Goal: Task Accomplishment & Management: Use online tool/utility

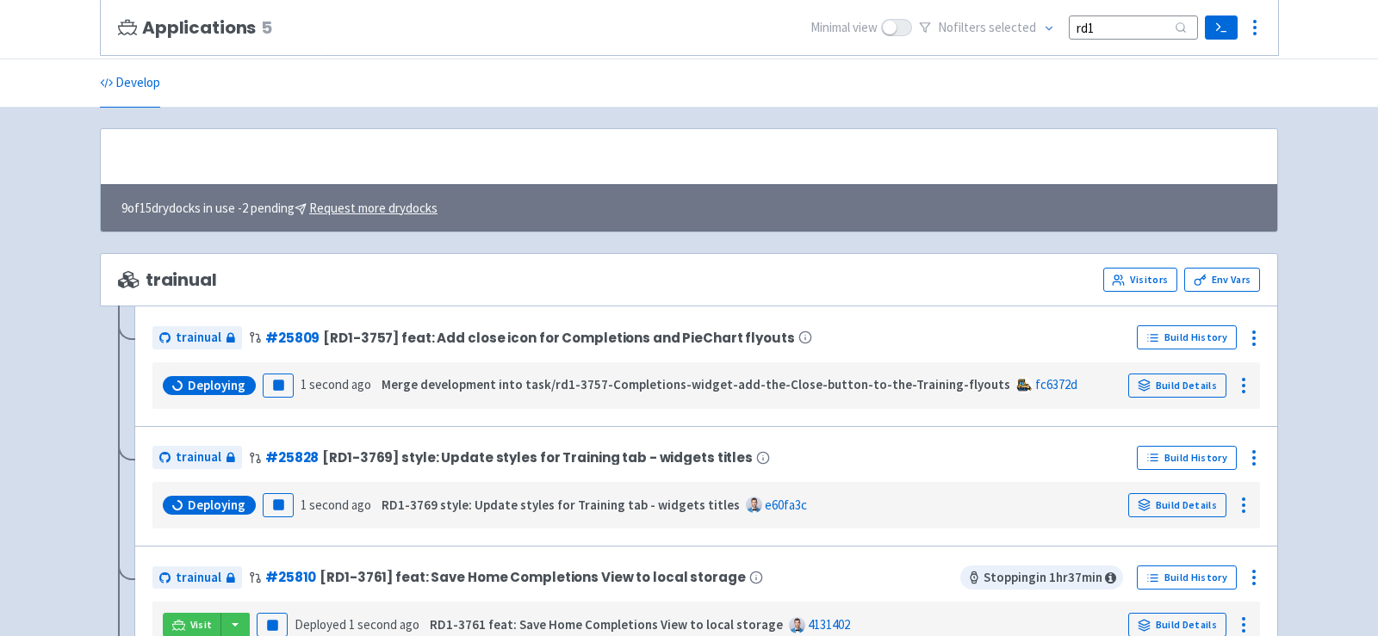
scroll to position [174, 0]
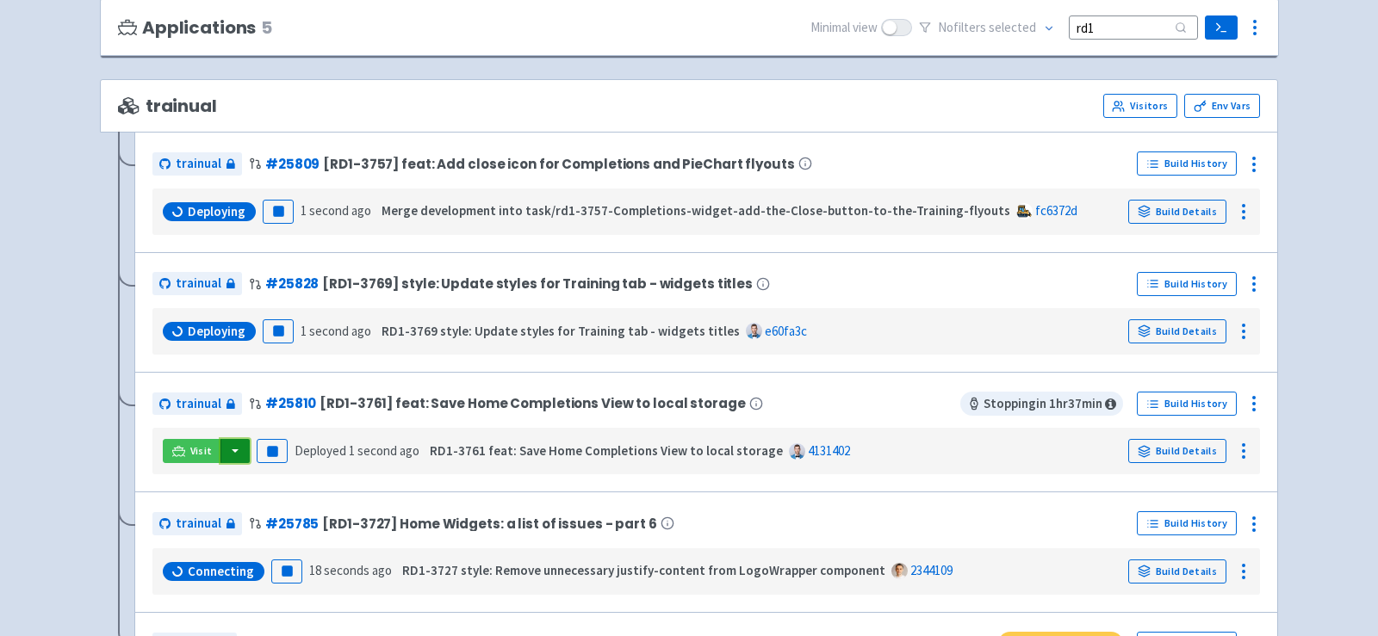
click at [239, 444] on button "button" at bounding box center [234, 451] width 29 height 24
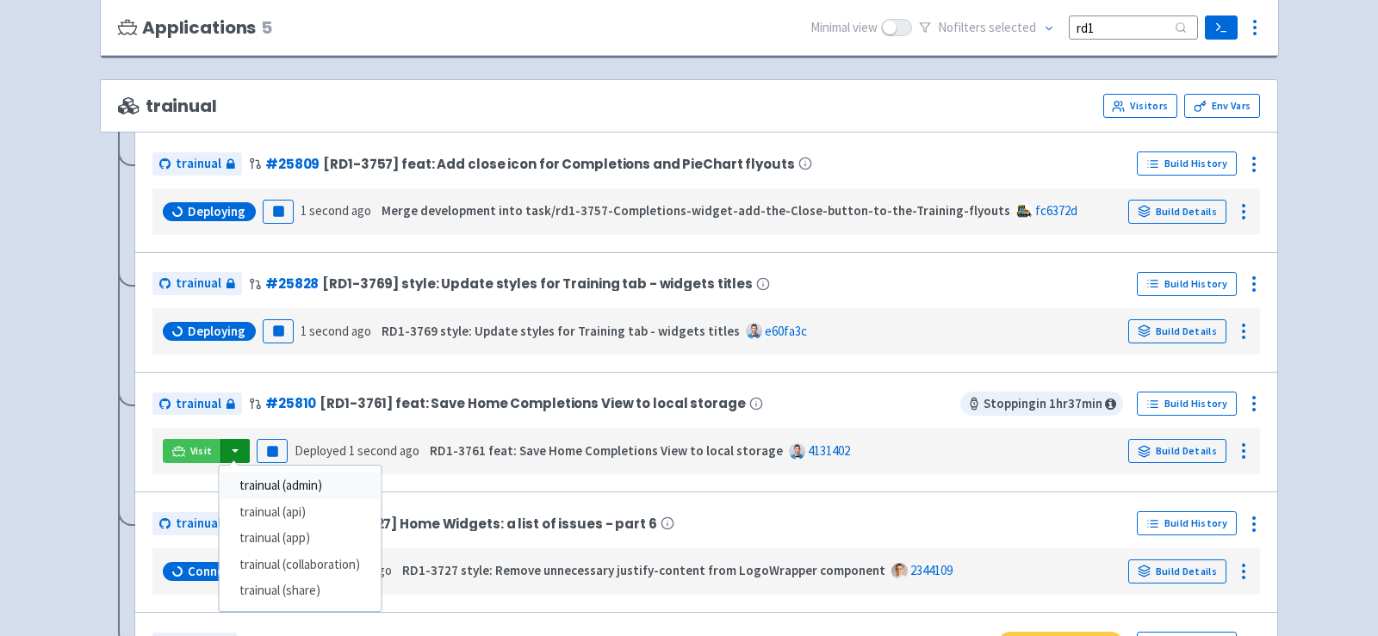
click at [310, 487] on link "trainual (admin)" at bounding box center [300, 486] width 162 height 27
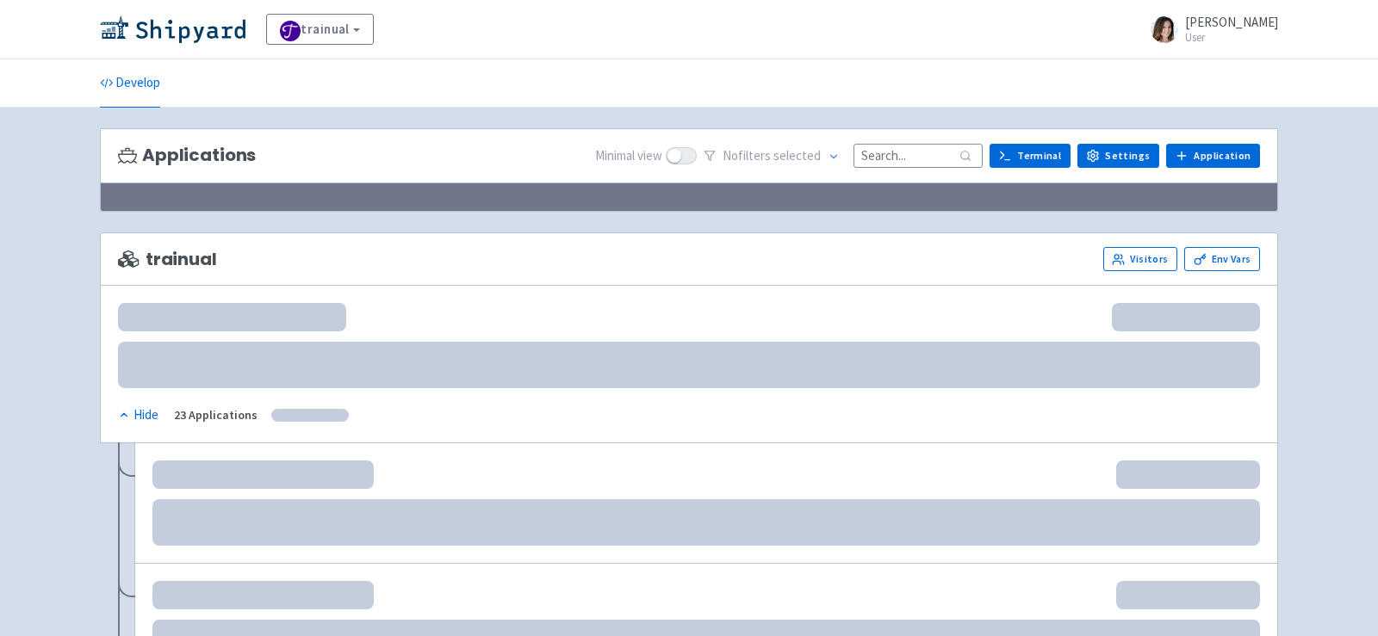
scroll to position [174, 0]
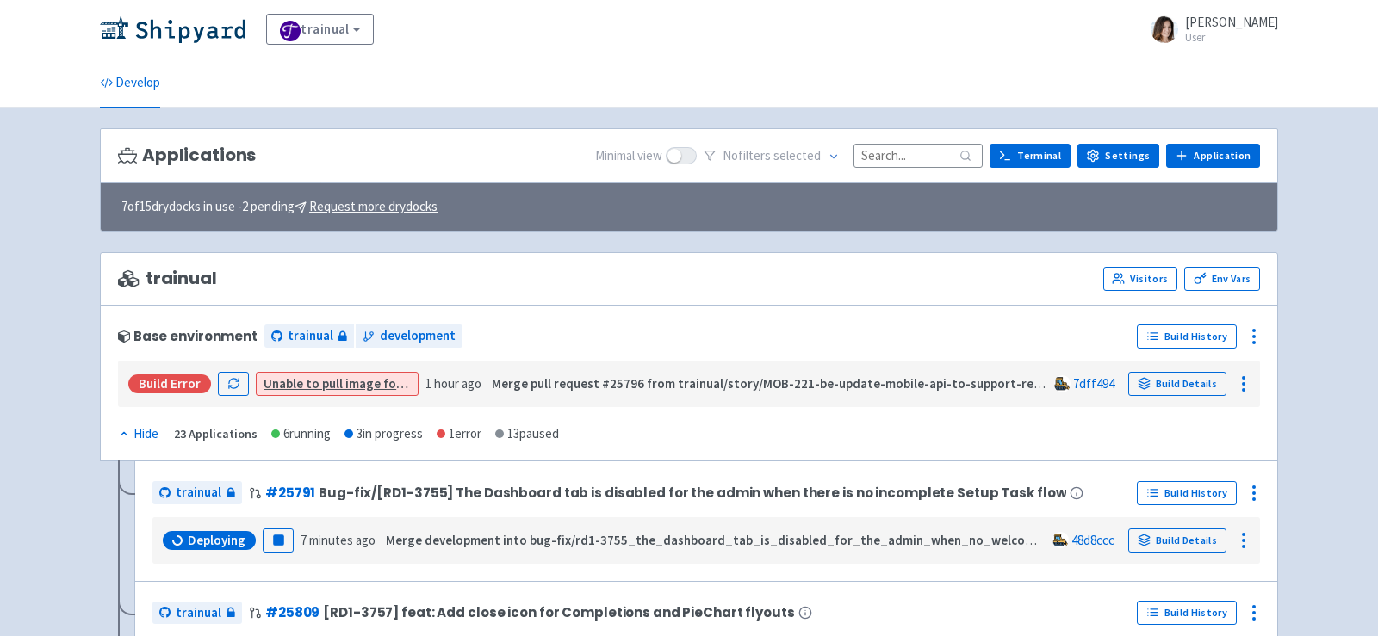
click at [917, 167] on div "Applications Minimal view No filter s selected Terminal Settings Application Te…" at bounding box center [689, 156] width 1178 height 56
click at [915, 154] on input at bounding box center [917, 155] width 129 height 23
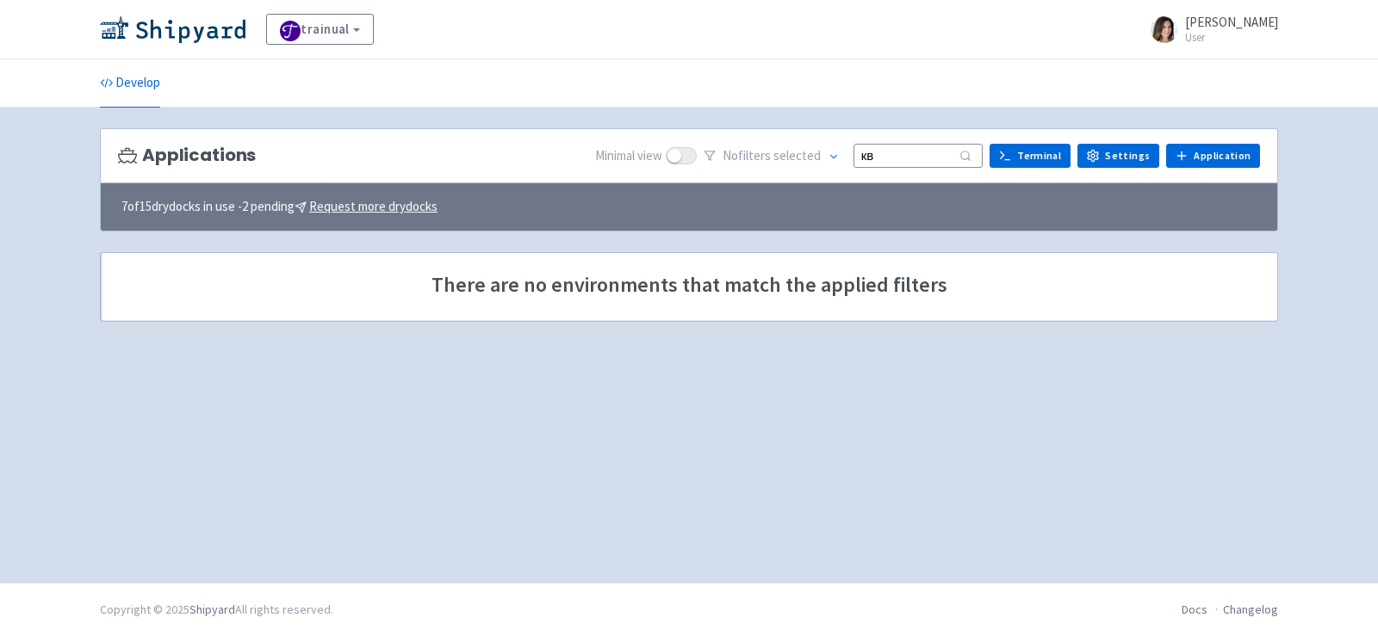
type input "к"
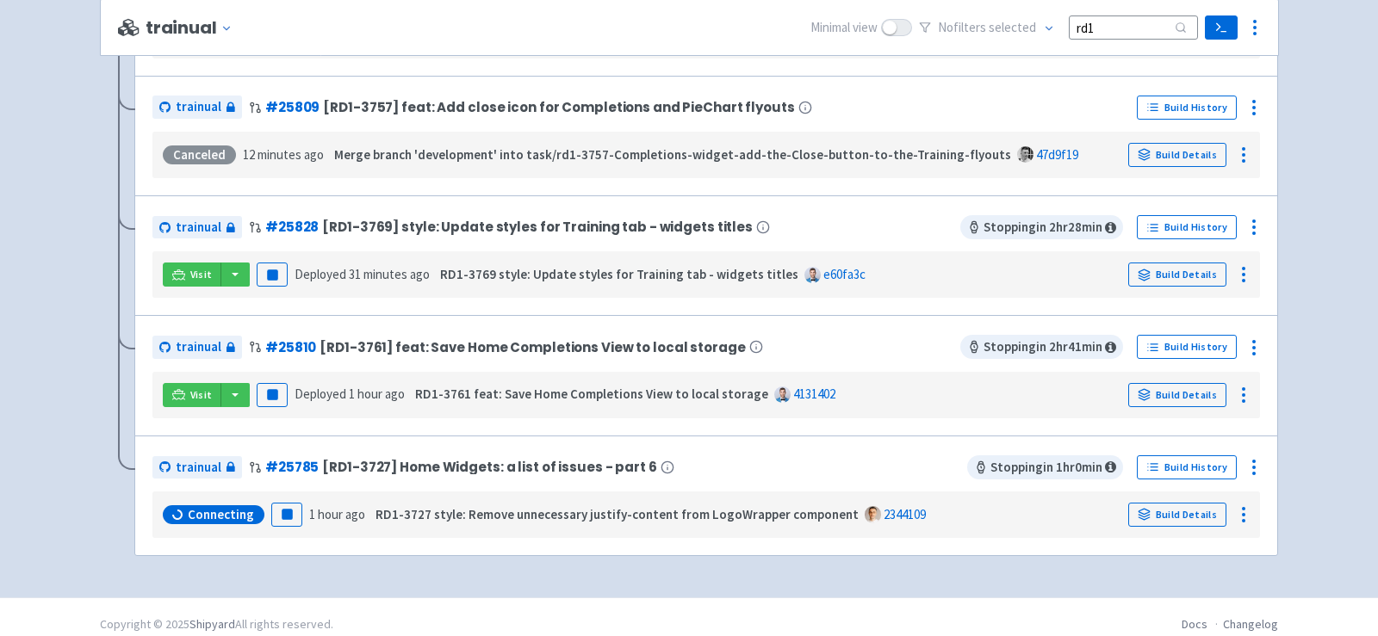
scroll to position [359, 0]
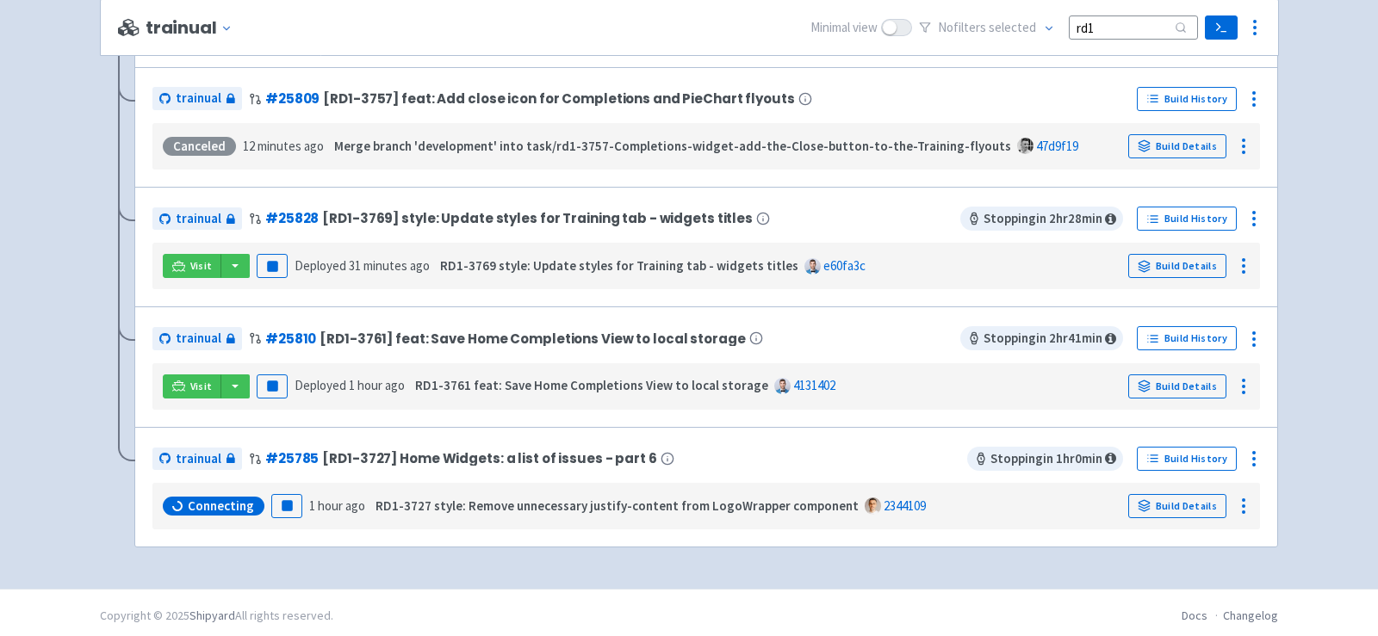
type input "rd1"
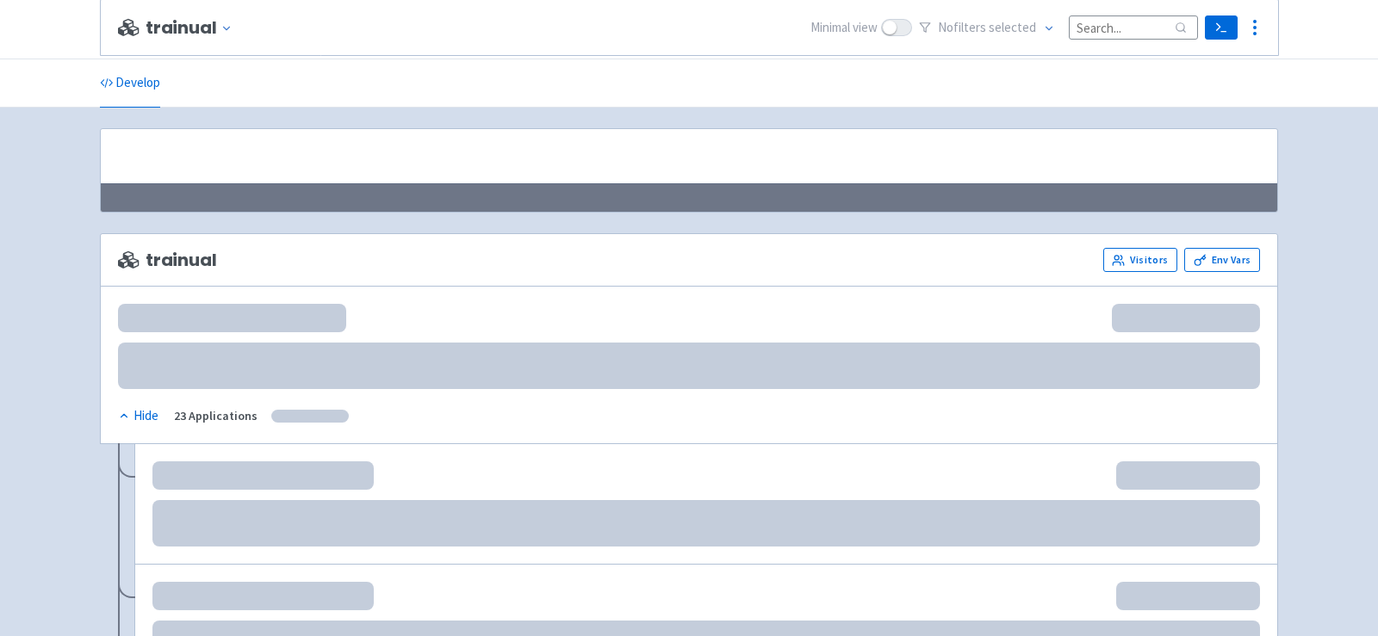
scroll to position [379, 0]
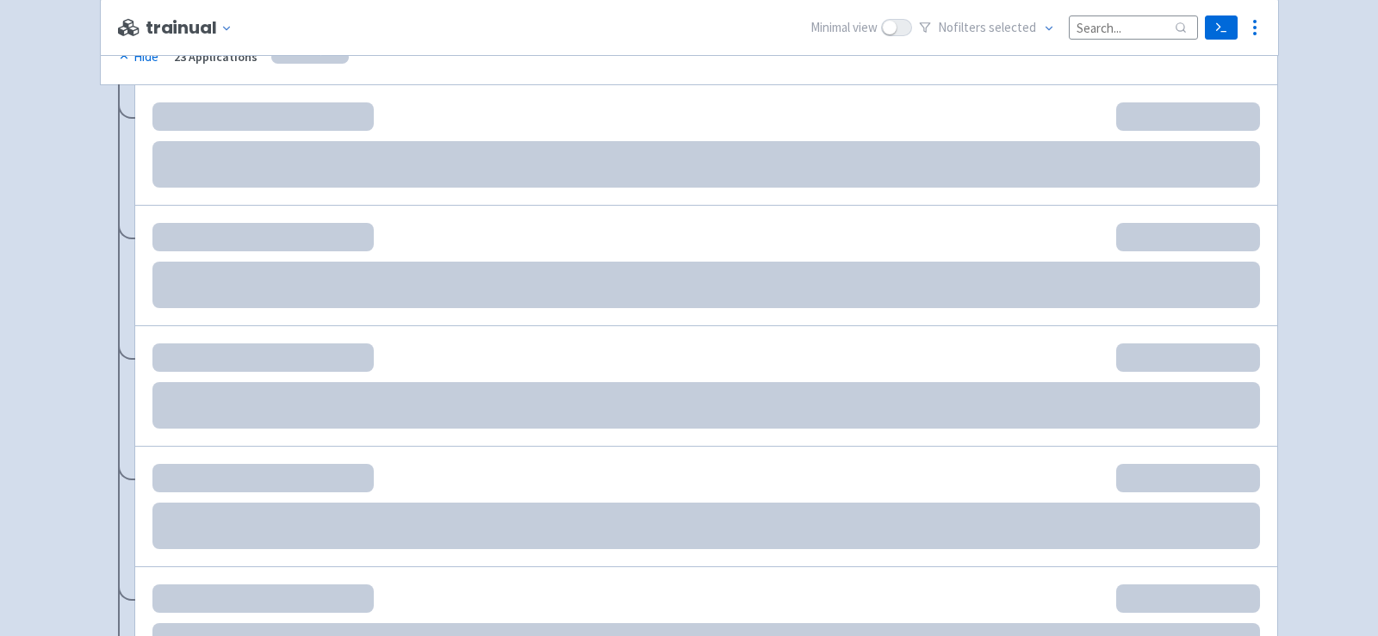
click at [1087, 37] on input at bounding box center [1133, 27] width 129 height 23
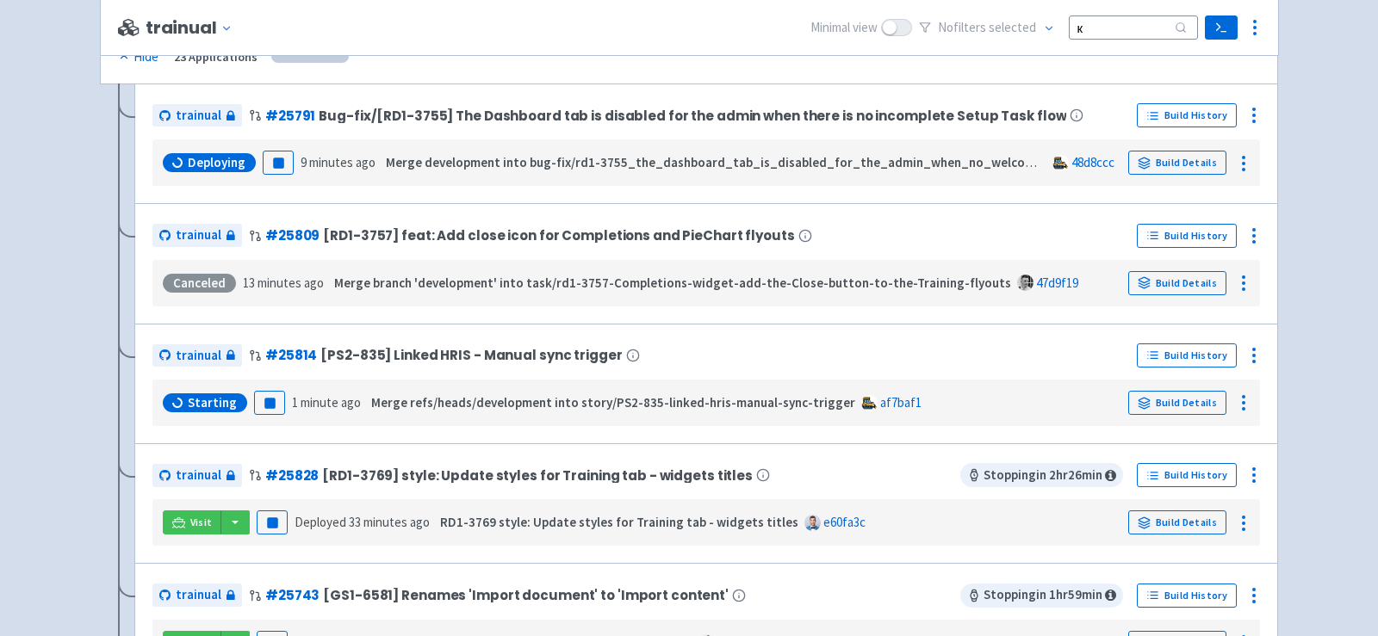
scroll to position [0, 0]
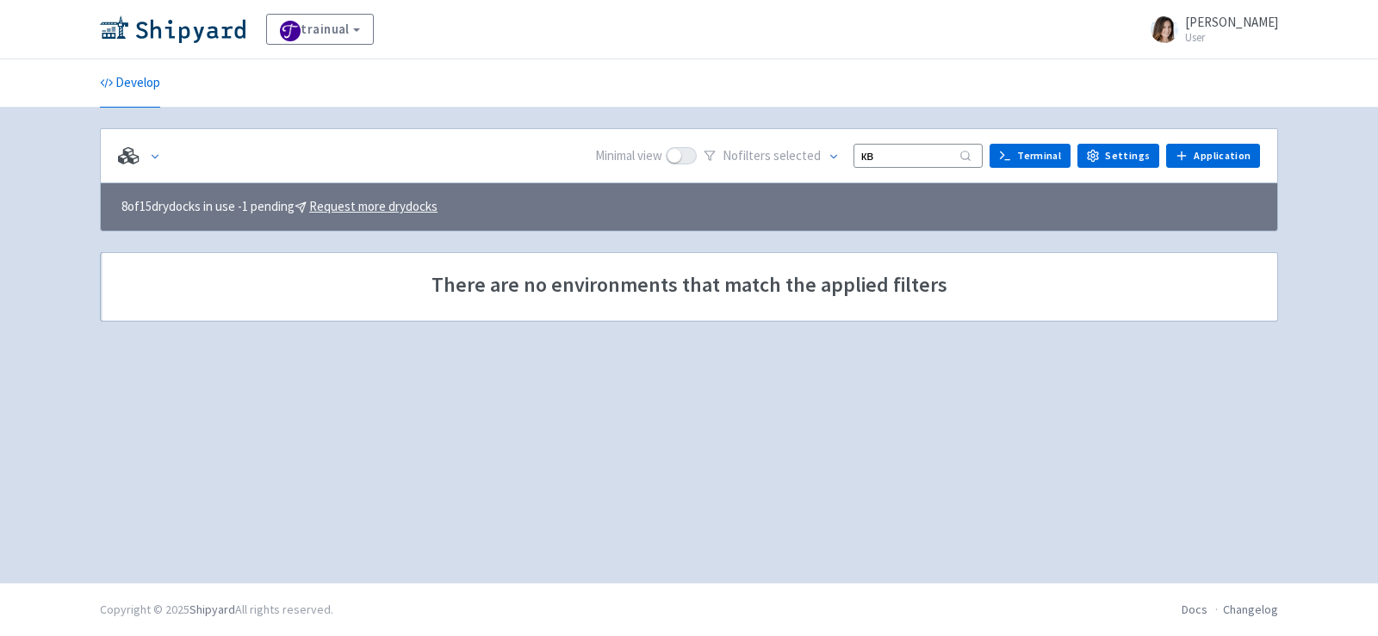
type input "к"
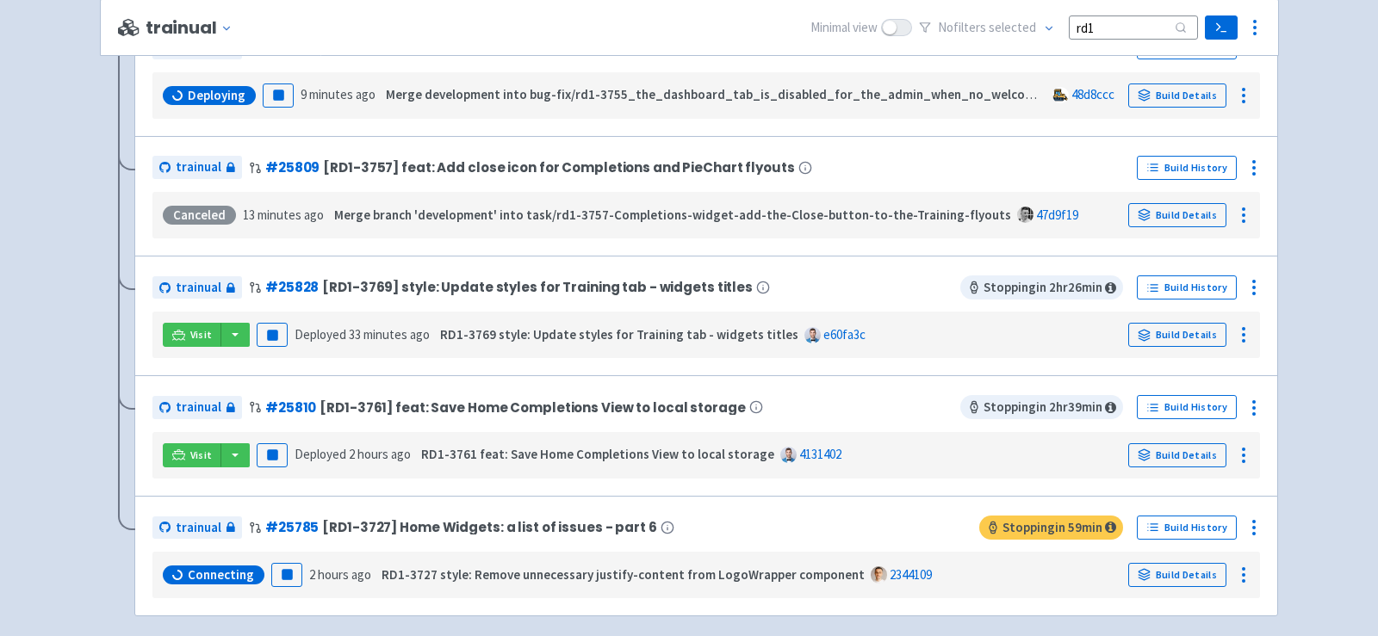
scroll to position [307, 0]
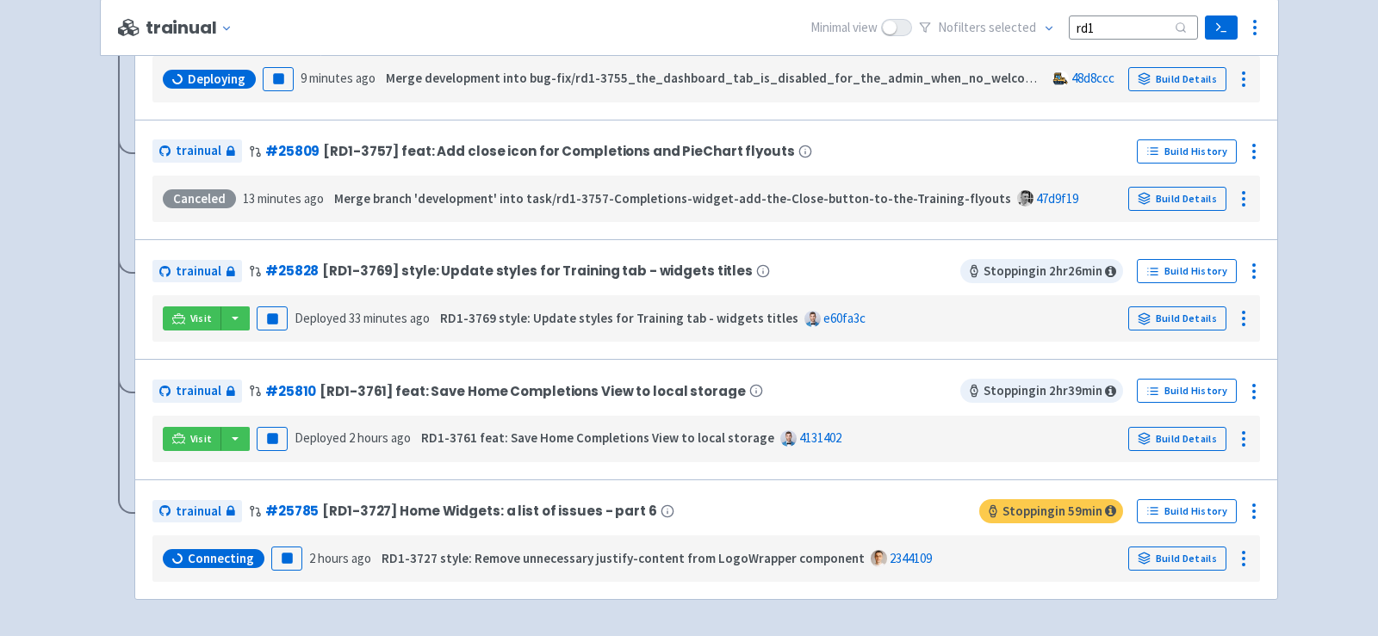
type input "rd1"
click at [285, 554] on rect "button" at bounding box center [286, 558] width 9 height 9
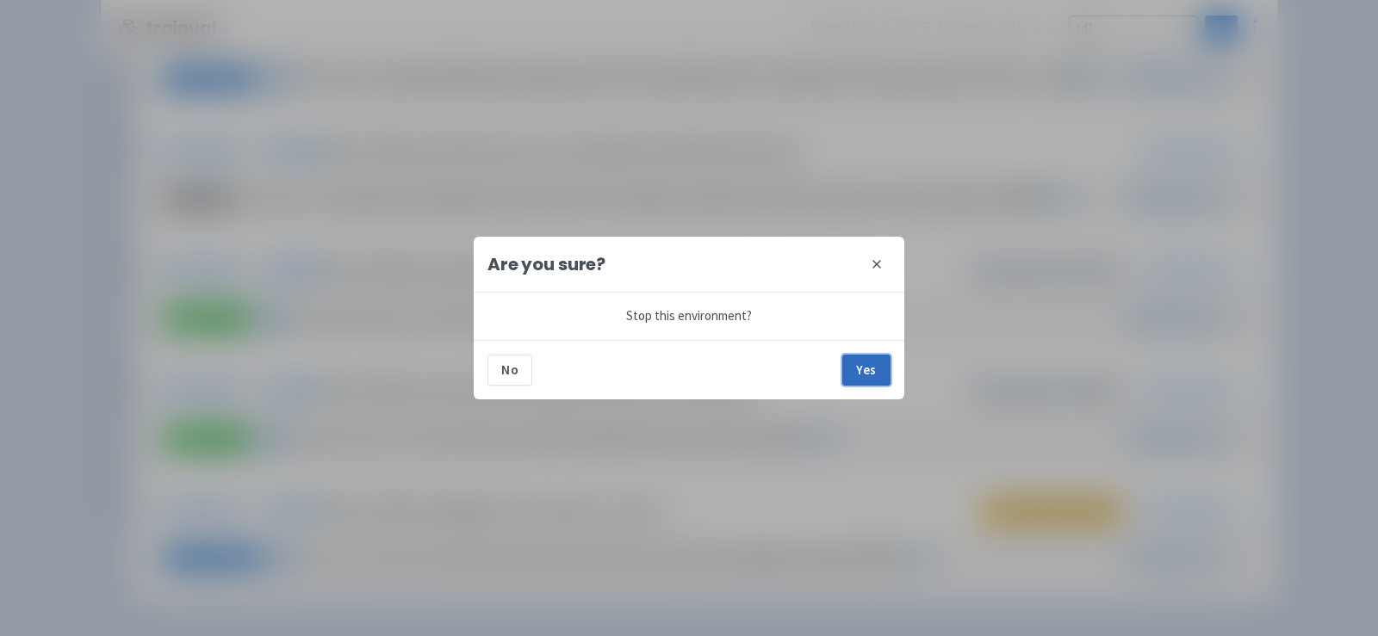
click at [876, 363] on button "Yes" at bounding box center [866, 370] width 48 height 31
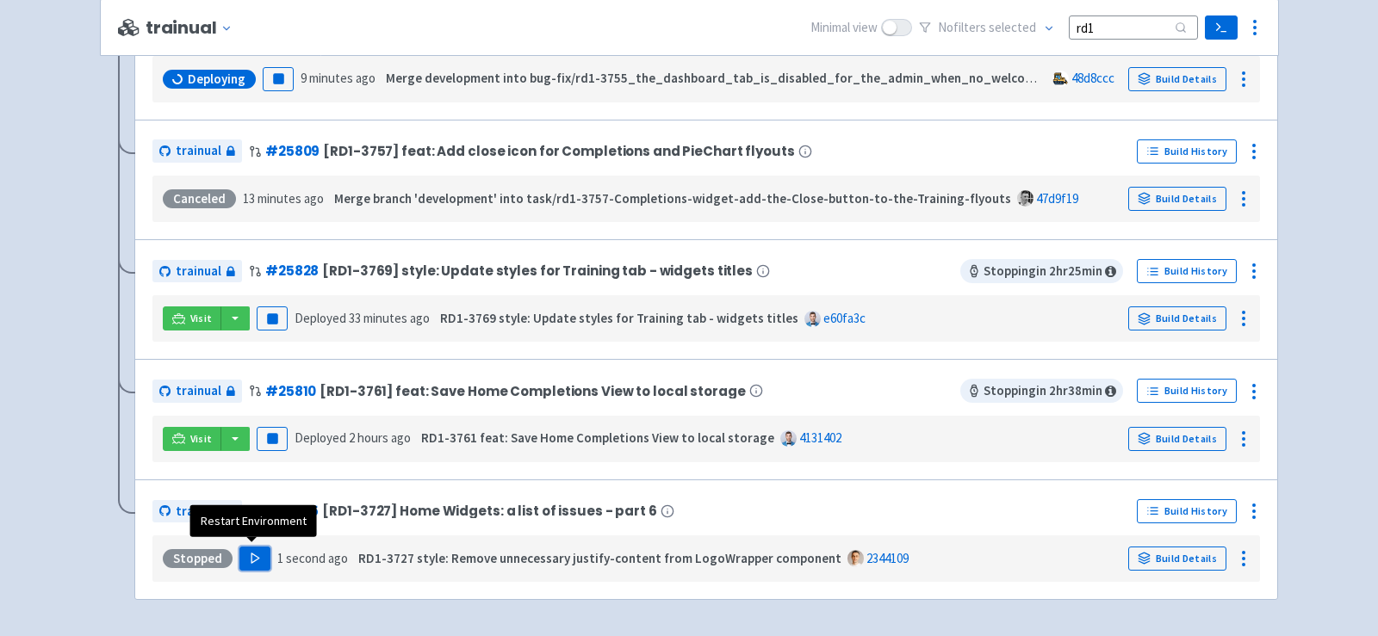
click at [251, 555] on polygon "button" at bounding box center [255, 558] width 8 height 9
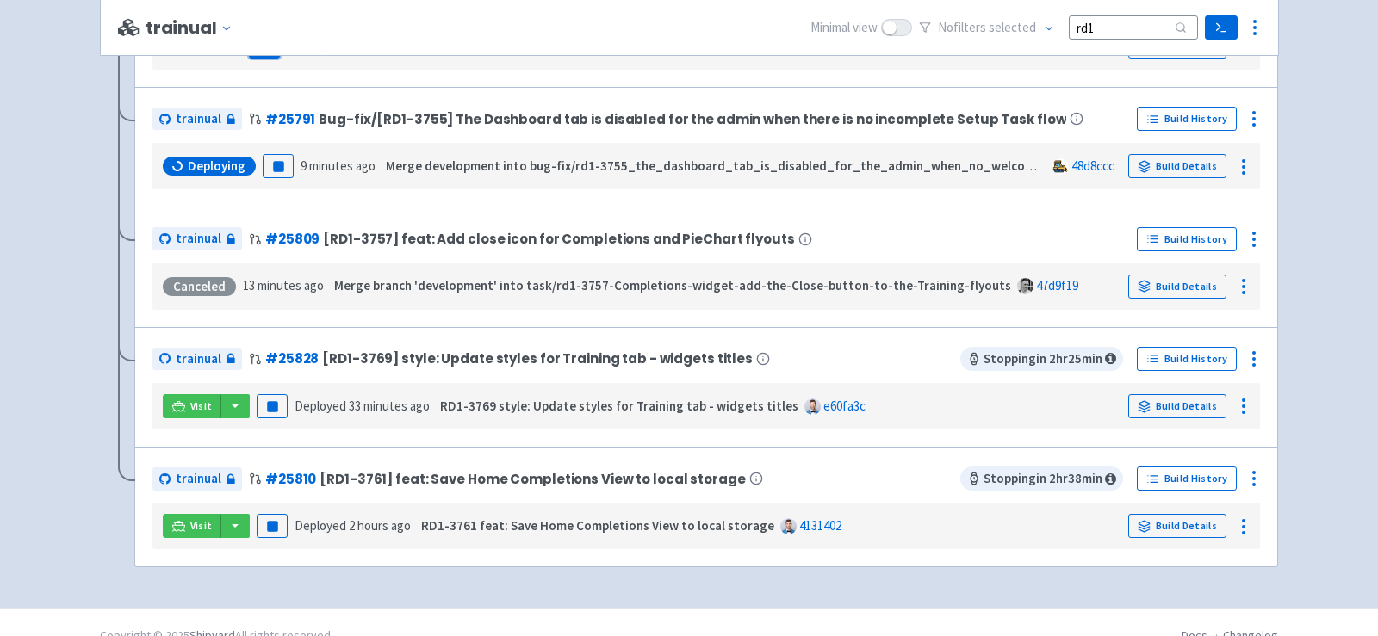
scroll to position [359, 0]
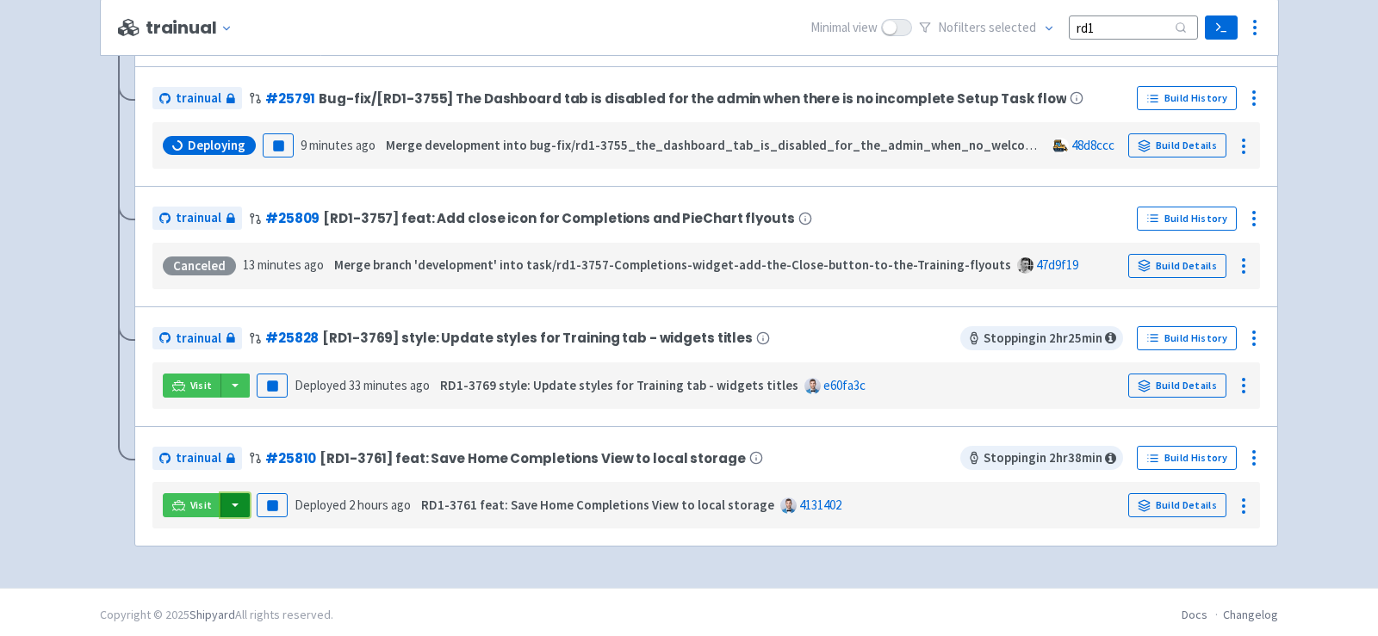
click at [233, 506] on button "button" at bounding box center [234, 505] width 29 height 24
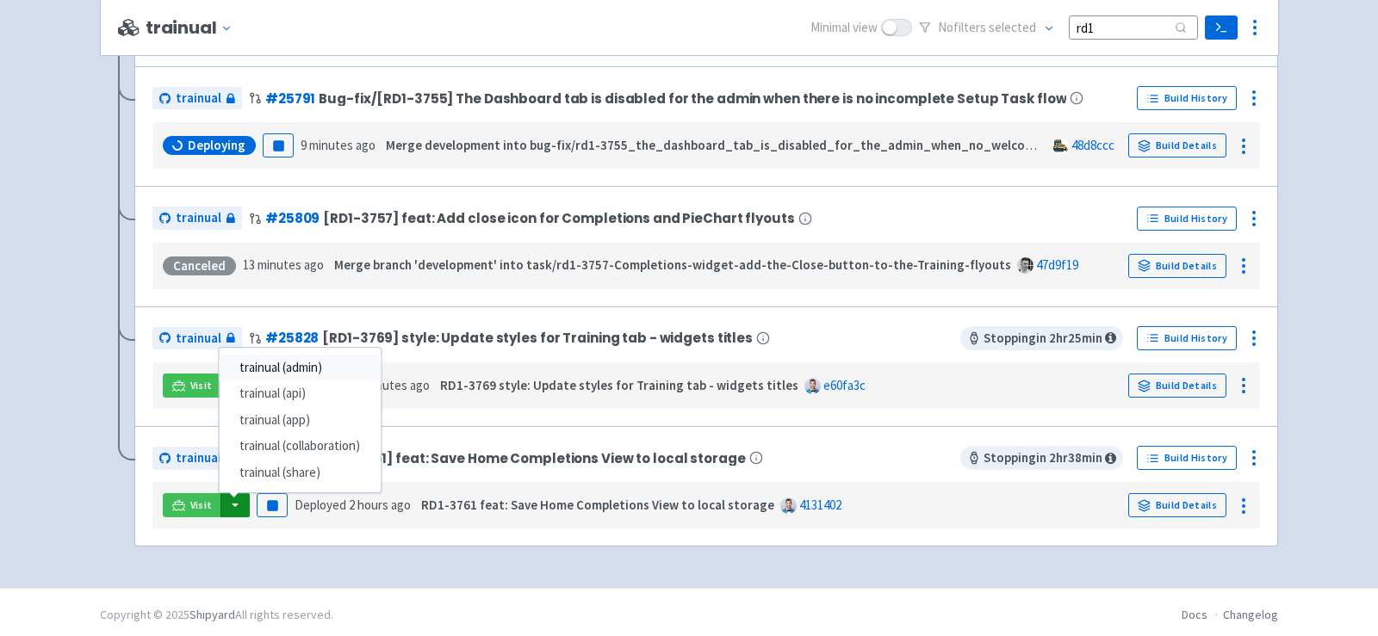
click at [274, 369] on link "trainual (admin)" at bounding box center [300, 368] width 162 height 27
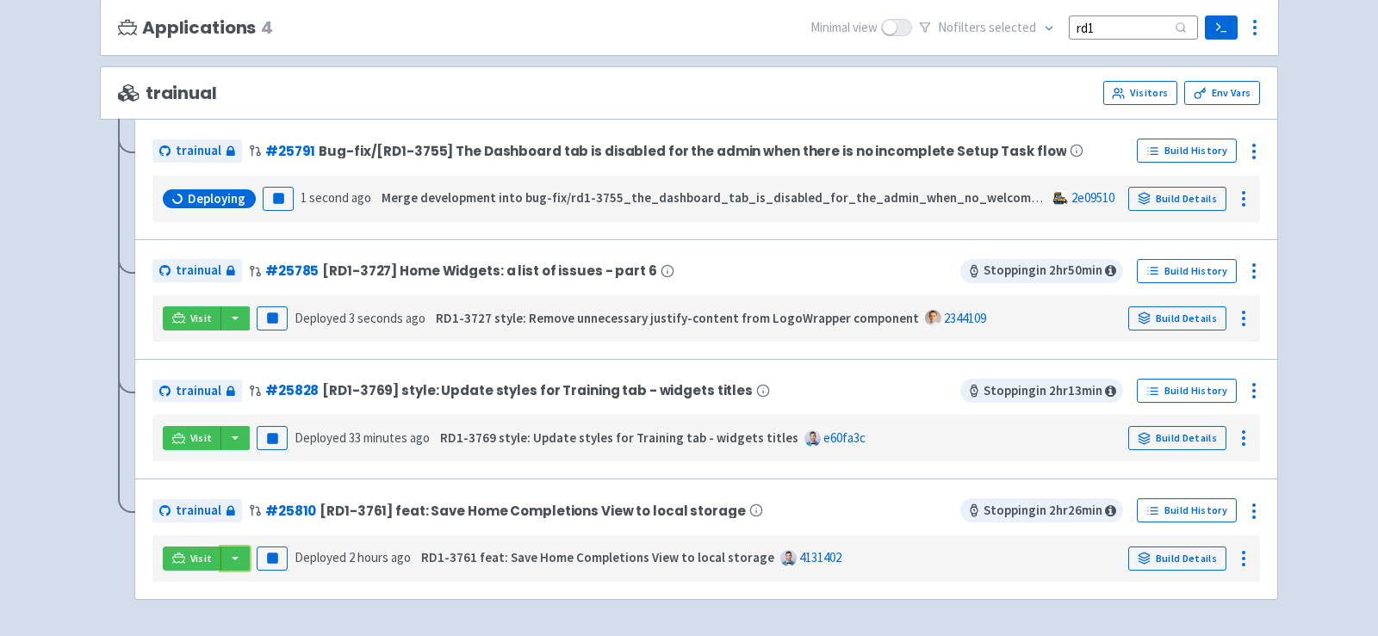
scroll to position [182, 0]
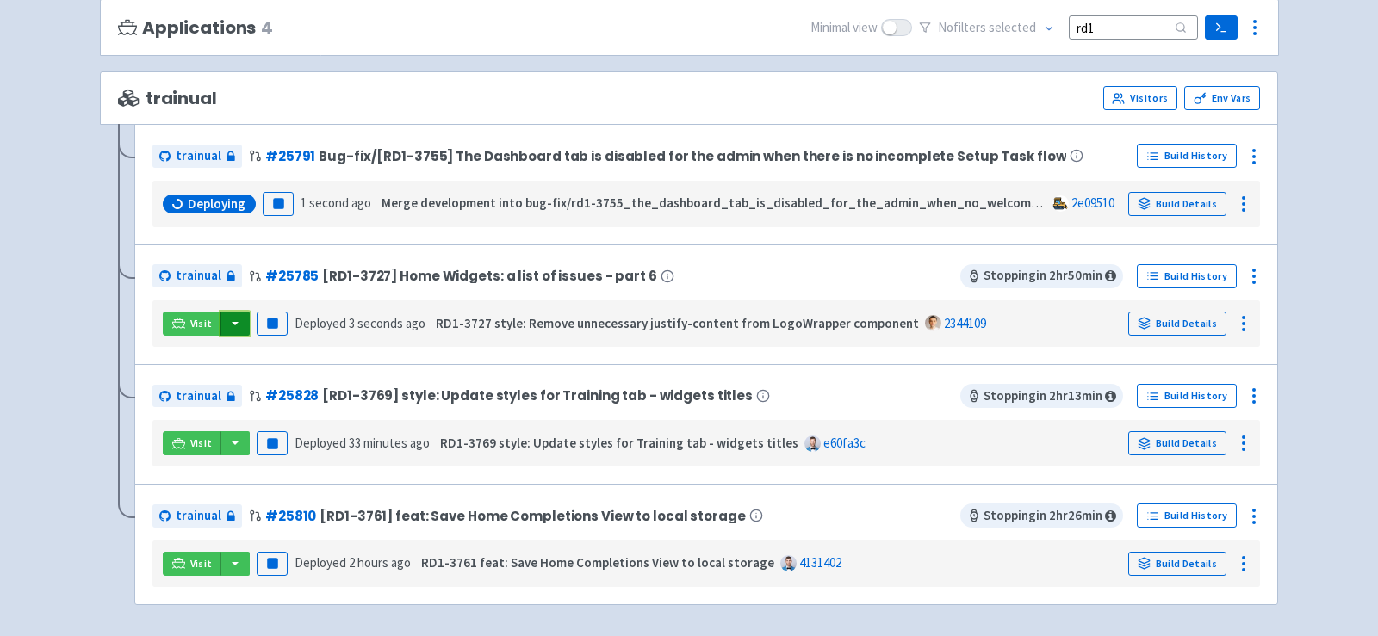
click at [240, 320] on button "button" at bounding box center [234, 324] width 29 height 24
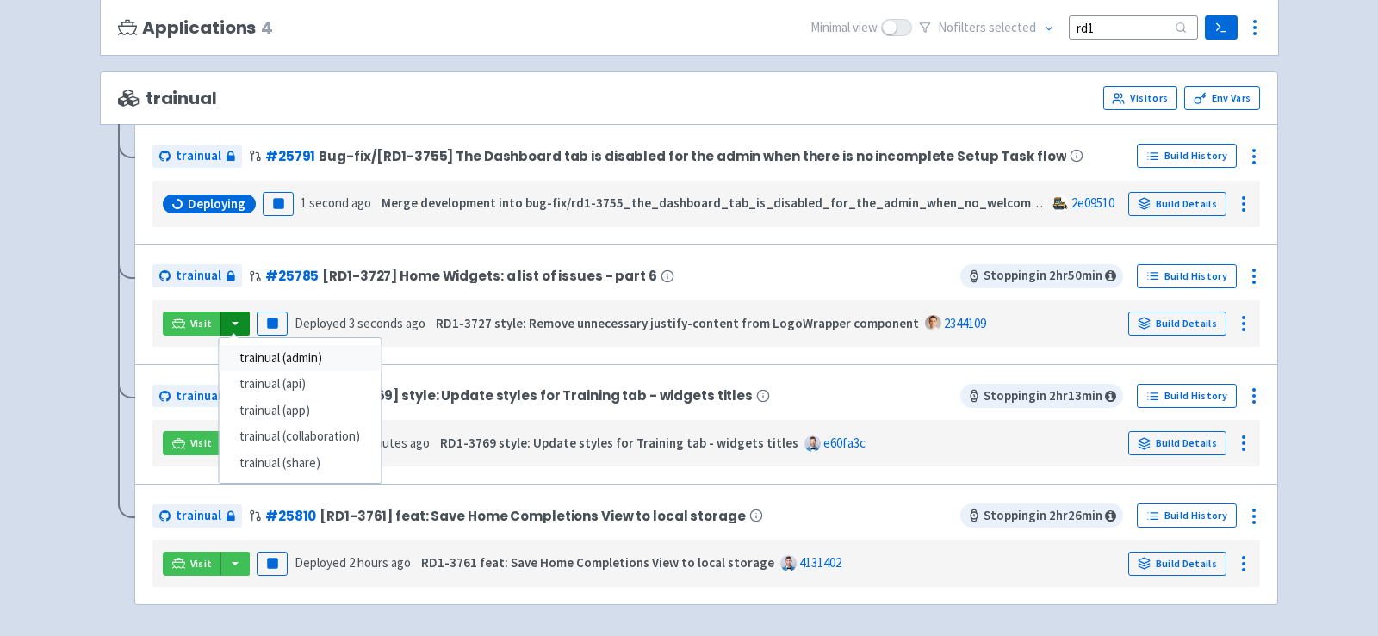
click at [295, 351] on link "trainual (admin)" at bounding box center [300, 358] width 162 height 27
